Goal: Information Seeking & Learning: Check status

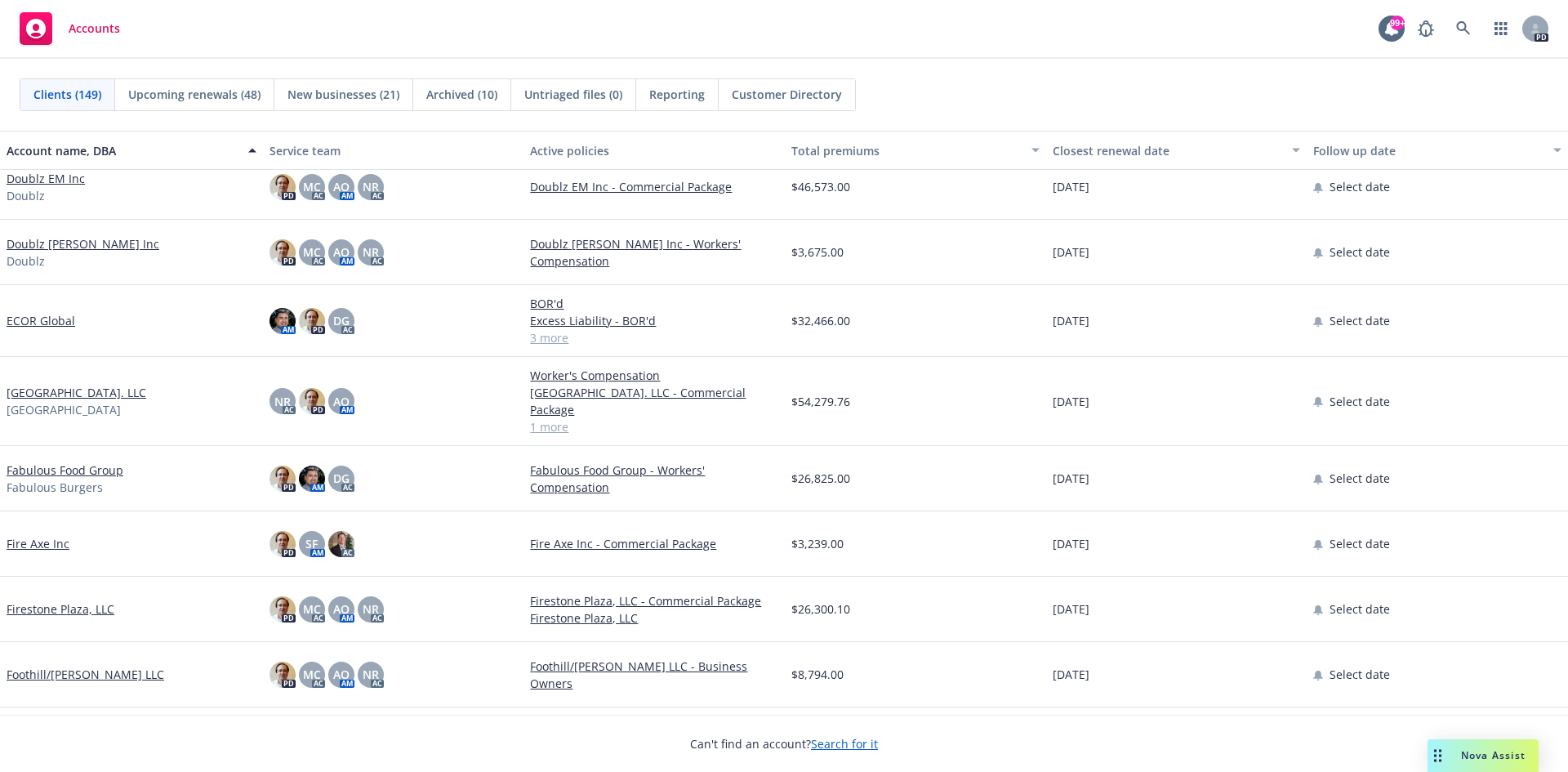
scroll to position [3676, 0]
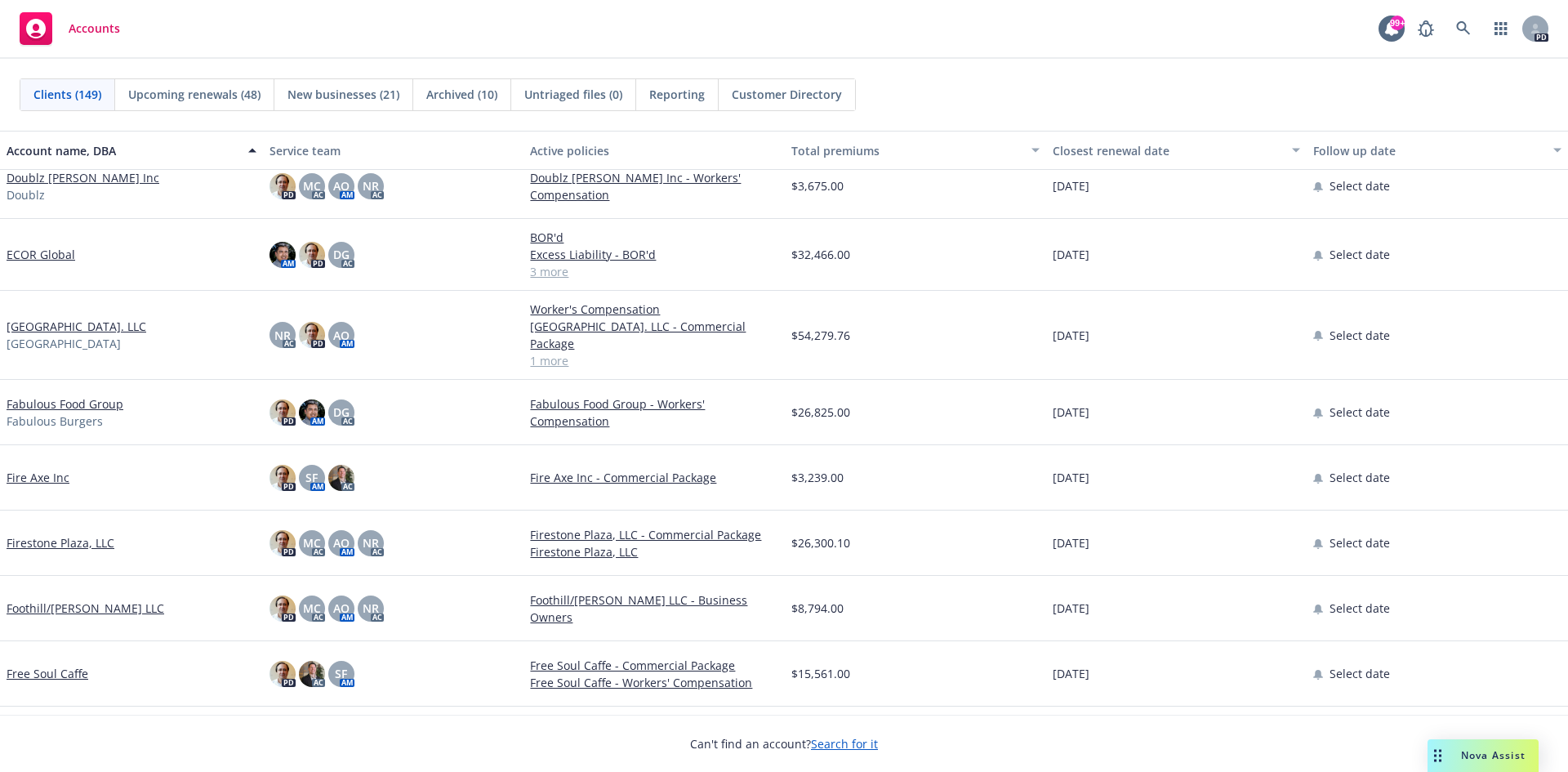
click at [76, 325] on link "[GEOGRAPHIC_DATA]. LLC" at bounding box center [76, 326] width 140 height 17
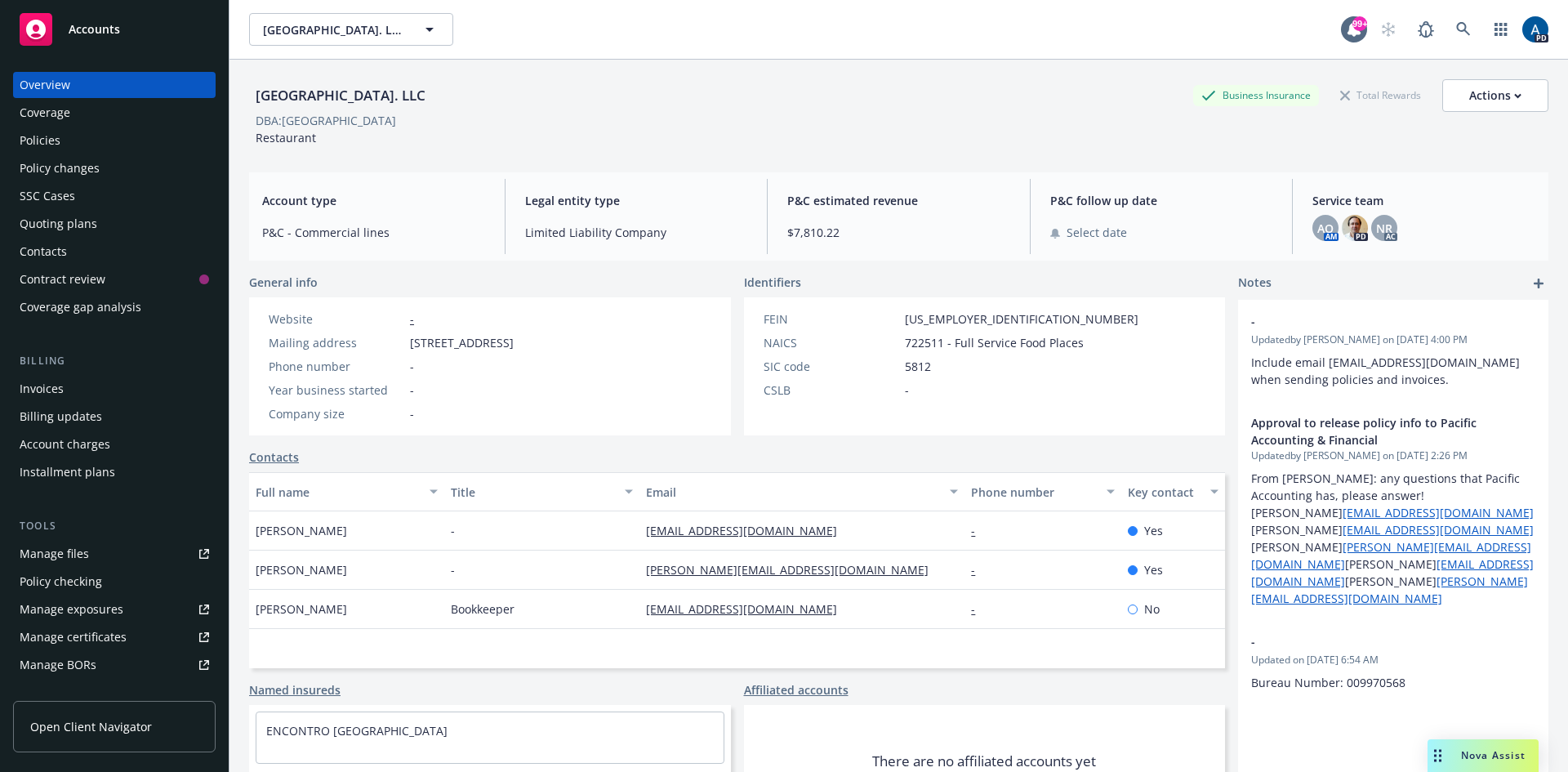
click at [46, 142] on div "Policies" at bounding box center [40, 141] width 41 height 26
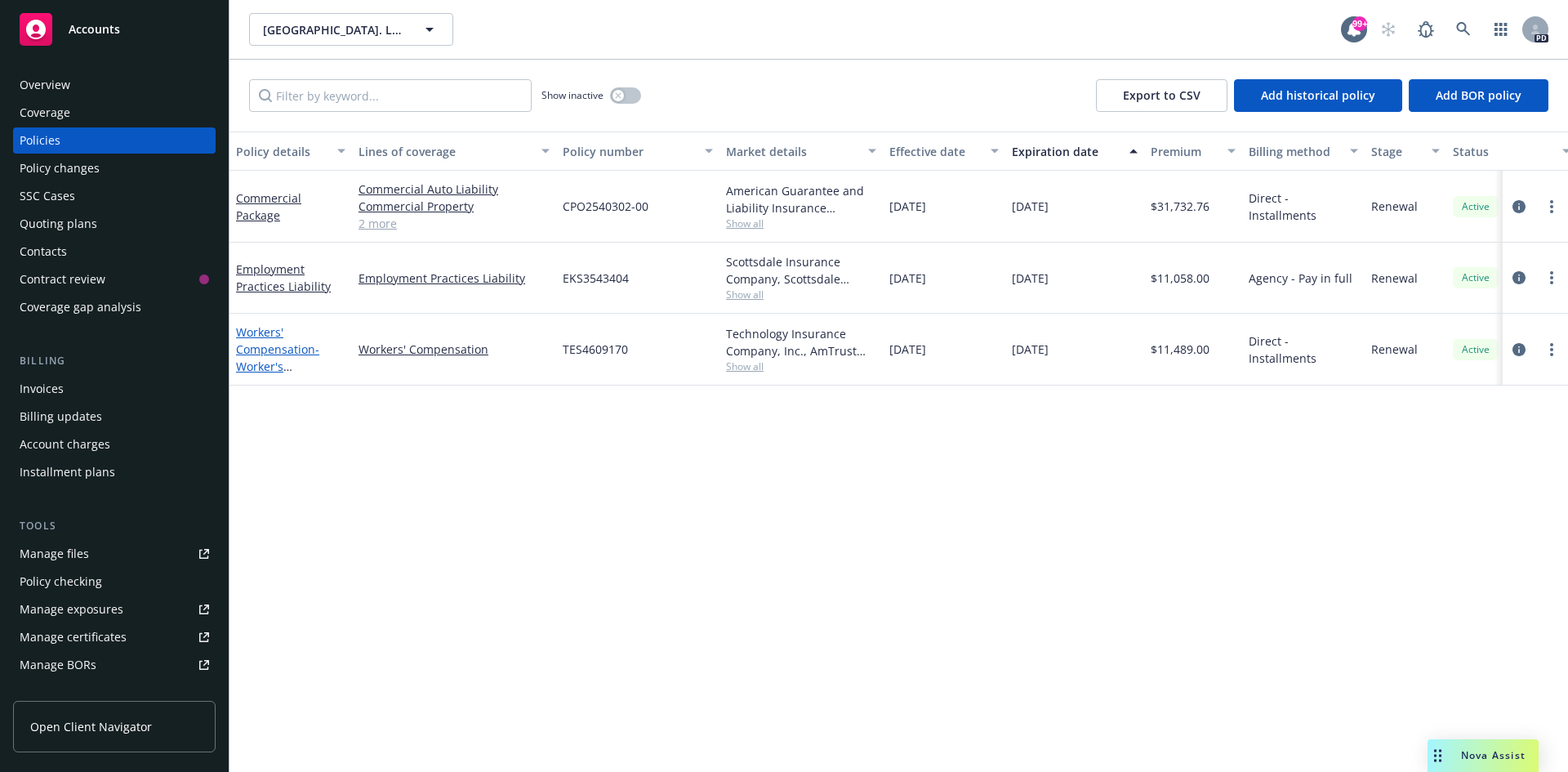
click at [258, 346] on link "Workers' Compensation - Worker's Compensation" at bounding box center [278, 358] width 83 height 67
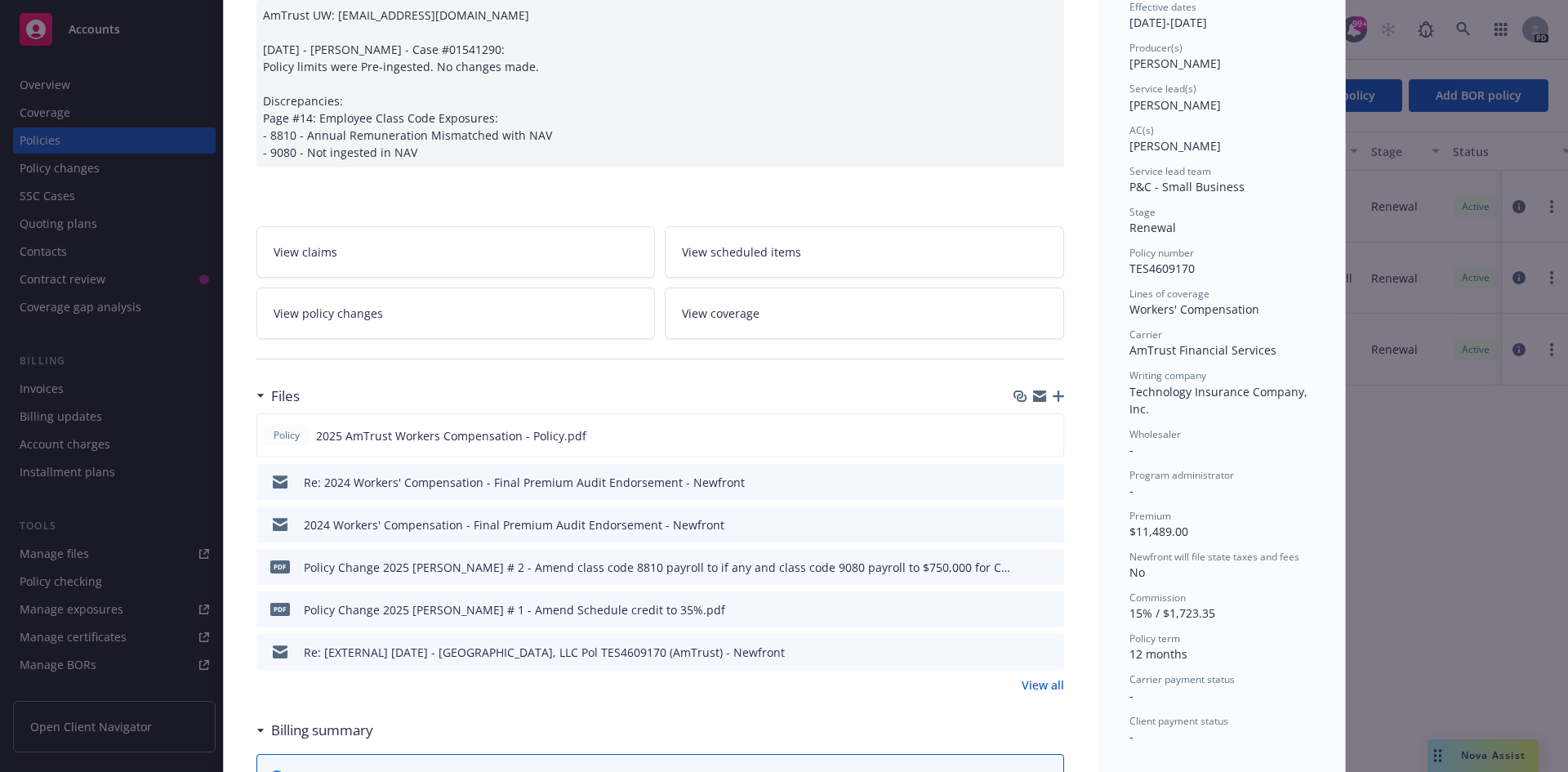
scroll to position [245, 0]
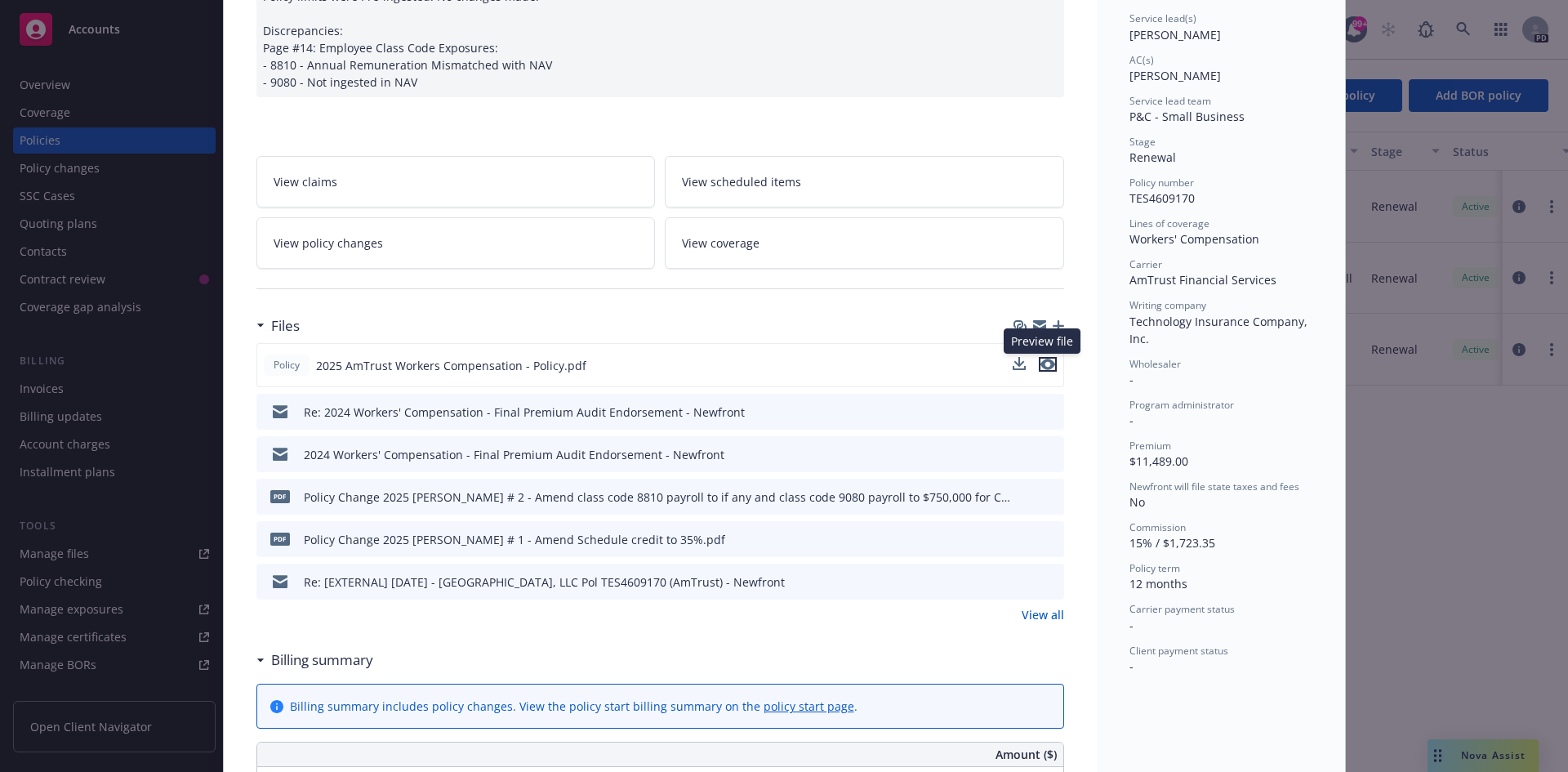
click at [1044, 364] on icon "preview file" at bounding box center [1048, 365] width 15 height 11
click at [1045, 536] on icon "preview file" at bounding box center [1049, 538] width 15 height 11
click at [1043, 496] on icon "preview file" at bounding box center [1049, 496] width 15 height 11
click at [1044, 454] on icon "preview file" at bounding box center [1049, 453] width 15 height 11
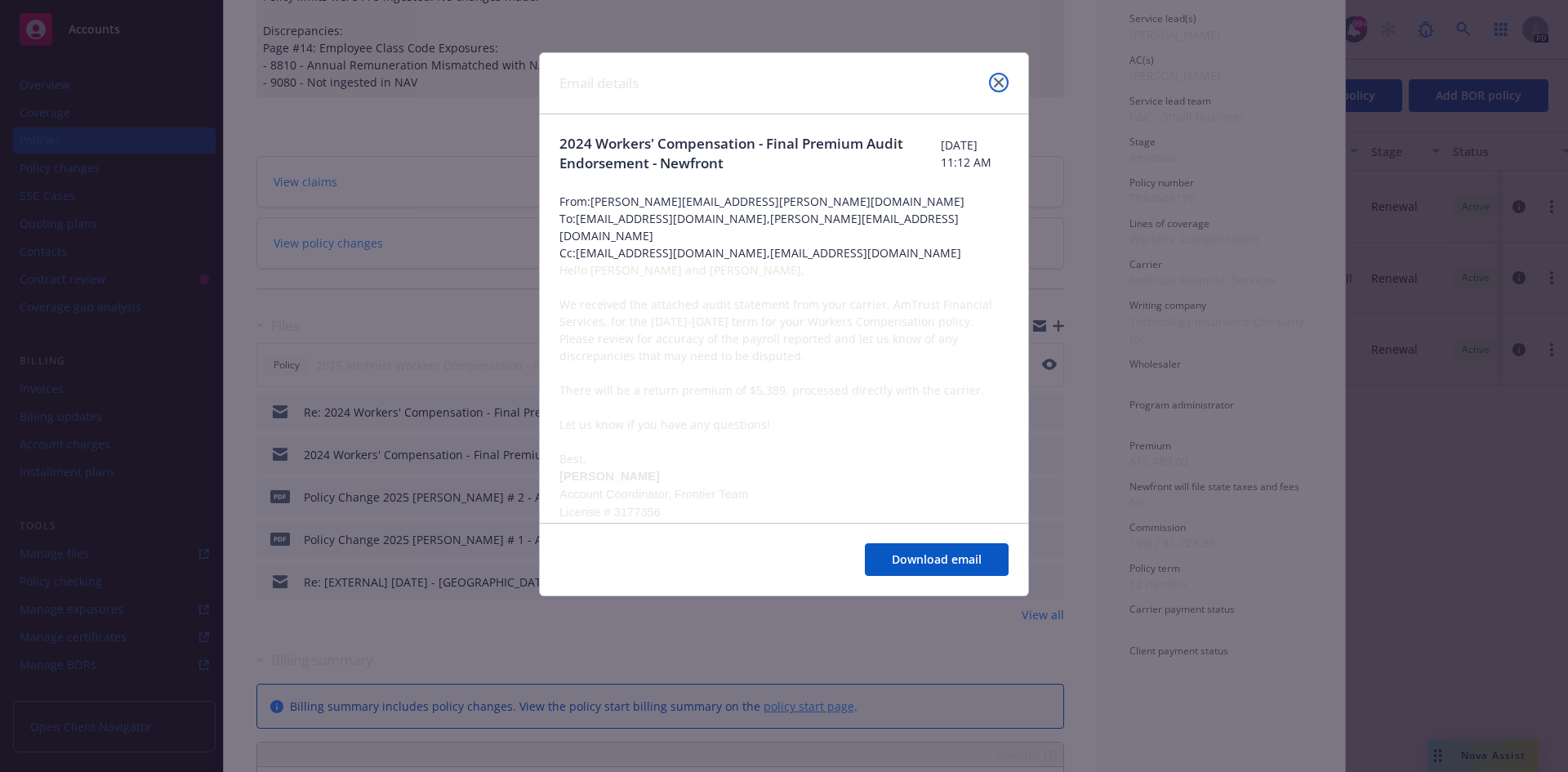
click at [997, 81] on icon "close" at bounding box center [999, 83] width 10 height 10
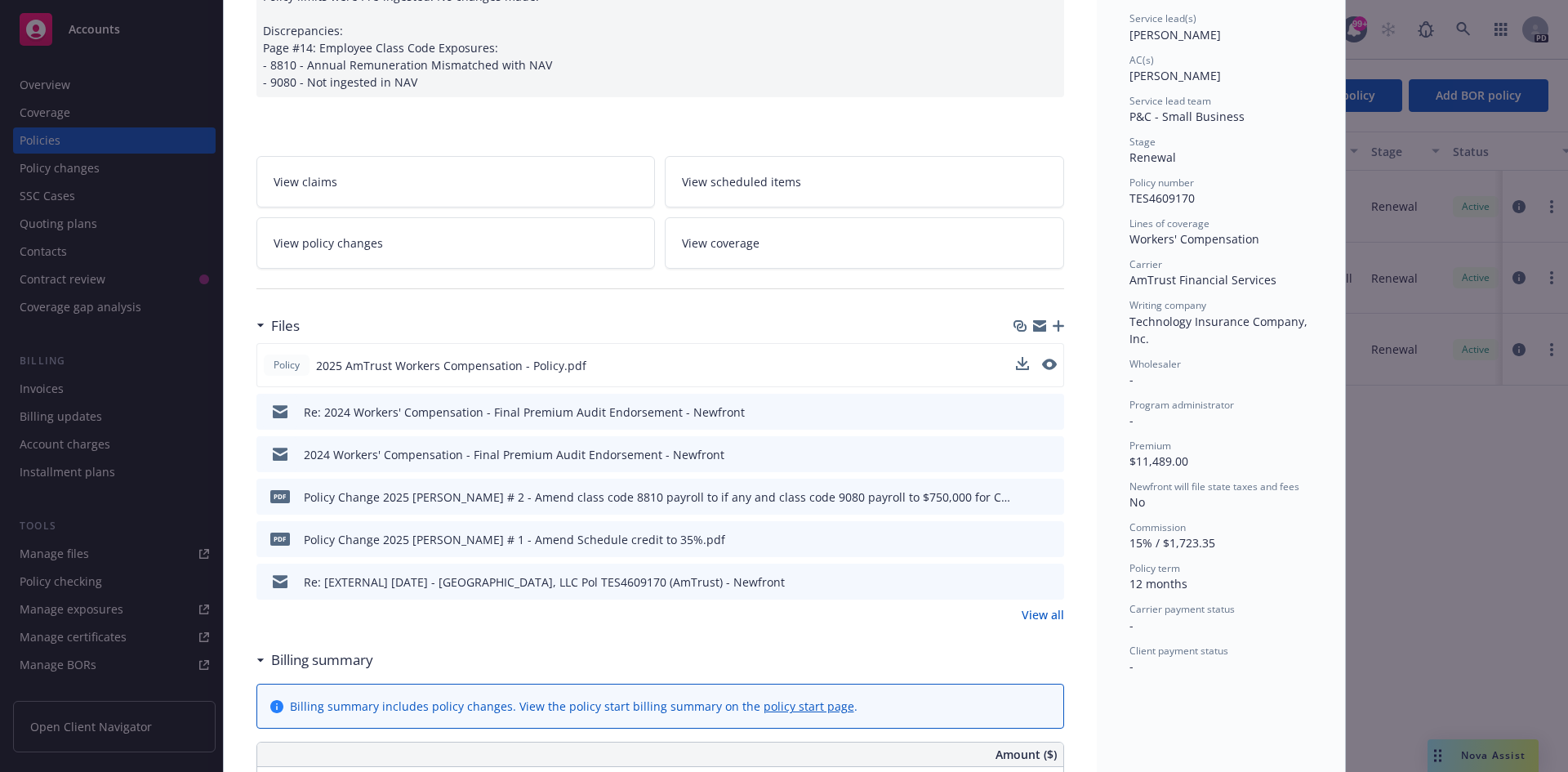
click at [1045, 413] on icon "preview file" at bounding box center [1049, 411] width 15 height 11
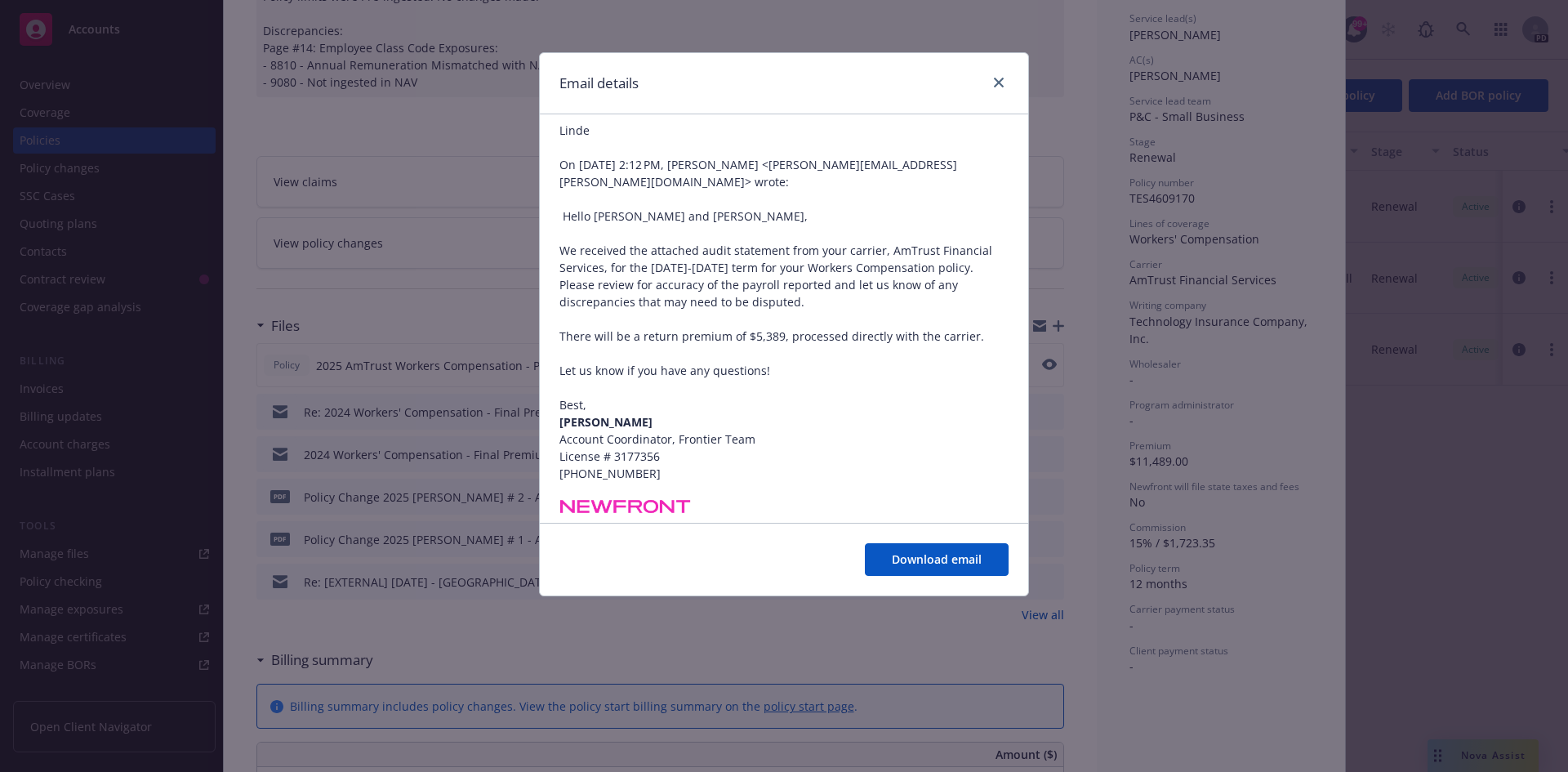
scroll to position [164, 0]
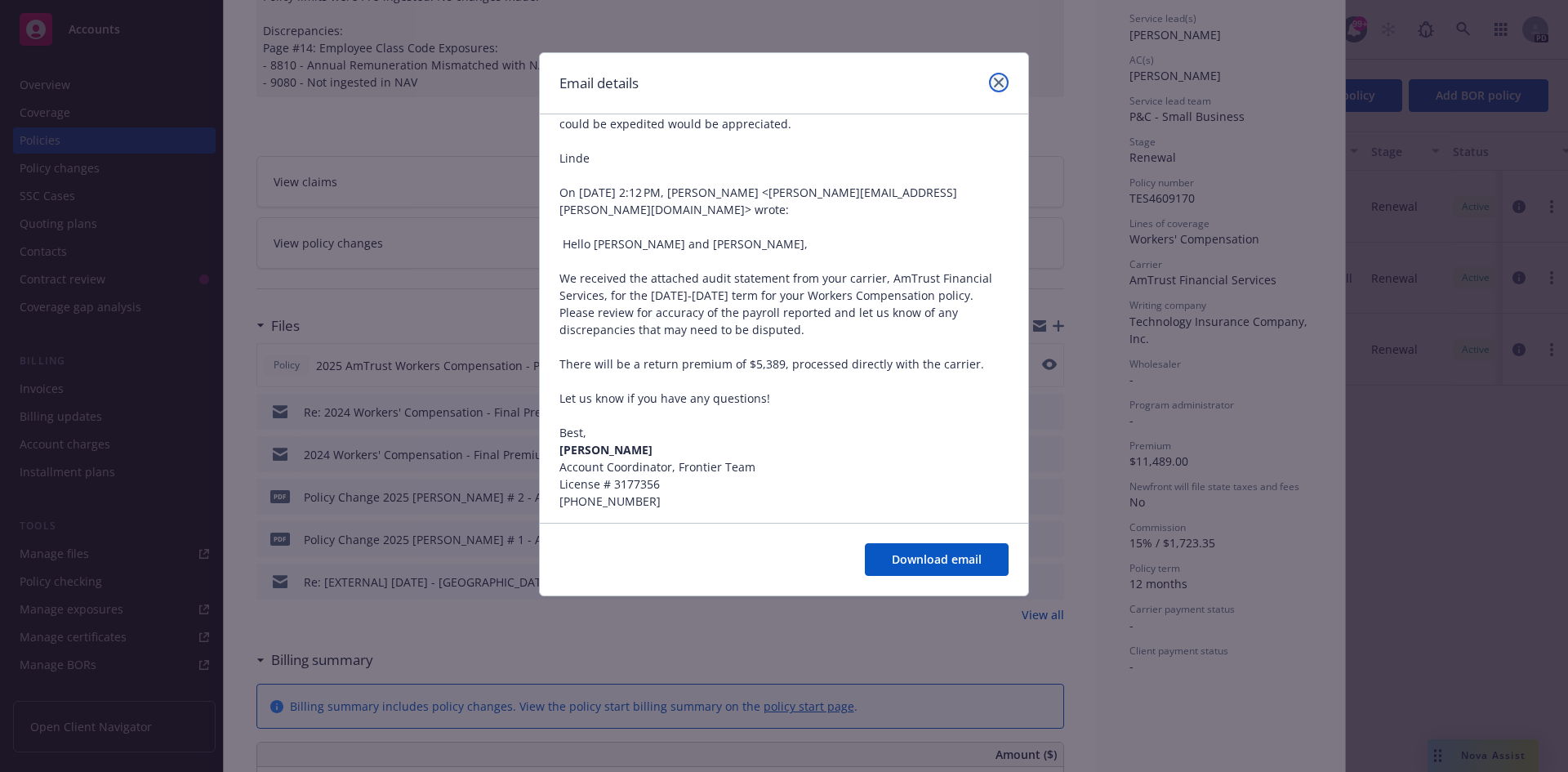
click at [999, 79] on icon "close" at bounding box center [999, 83] width 10 height 10
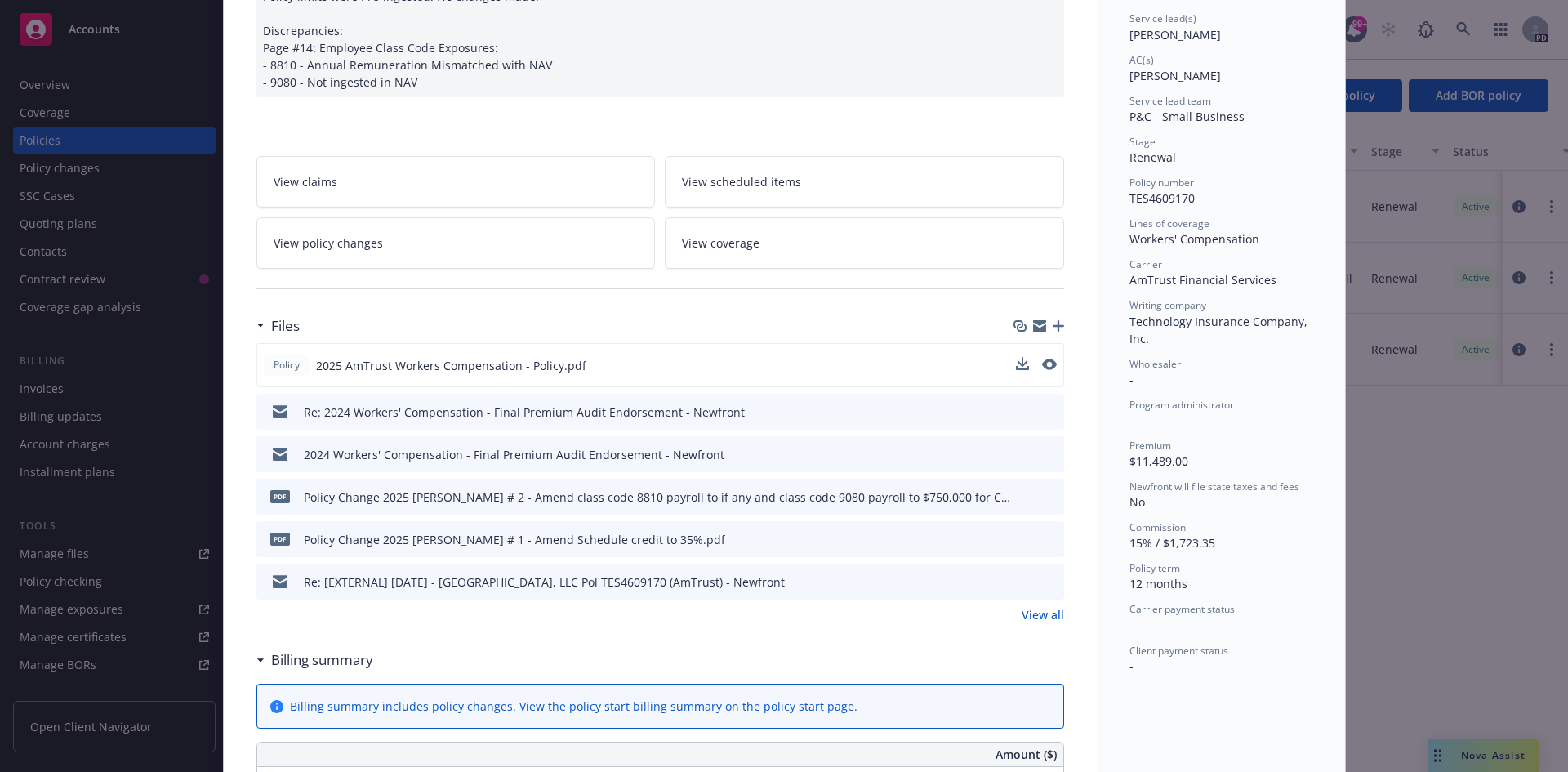
click at [1044, 412] on icon "preview file" at bounding box center [1049, 411] width 15 height 11
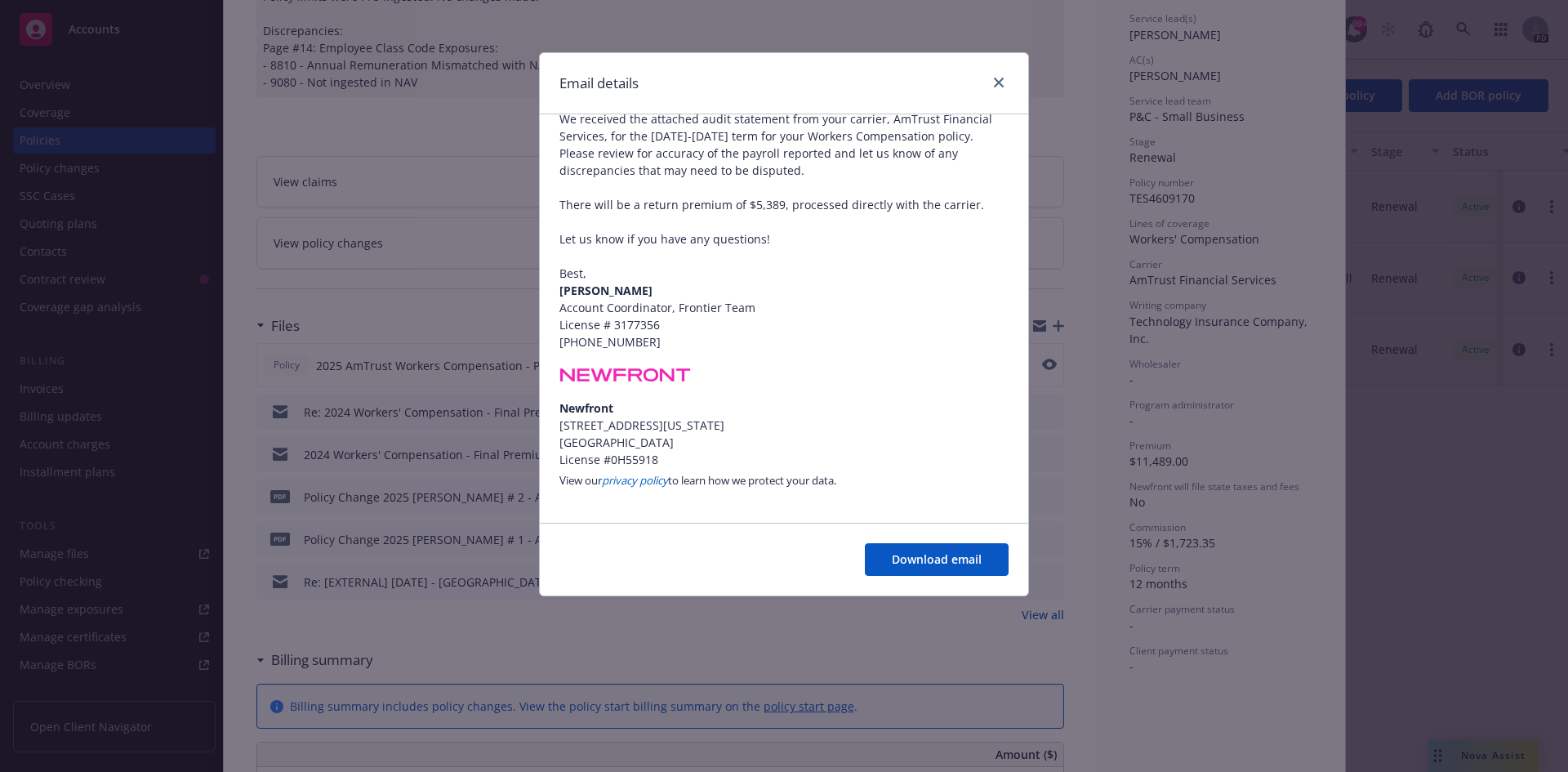
scroll to position [394, 0]
